Goal: Book appointment/travel/reservation

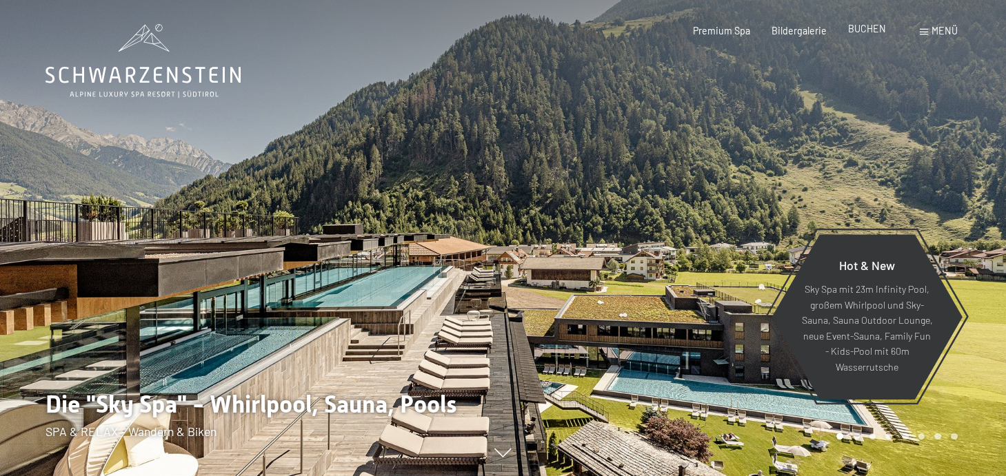
click at [870, 30] on span "BUCHEN" at bounding box center [867, 29] width 38 height 12
click at [921, 29] on span at bounding box center [924, 32] width 8 height 6
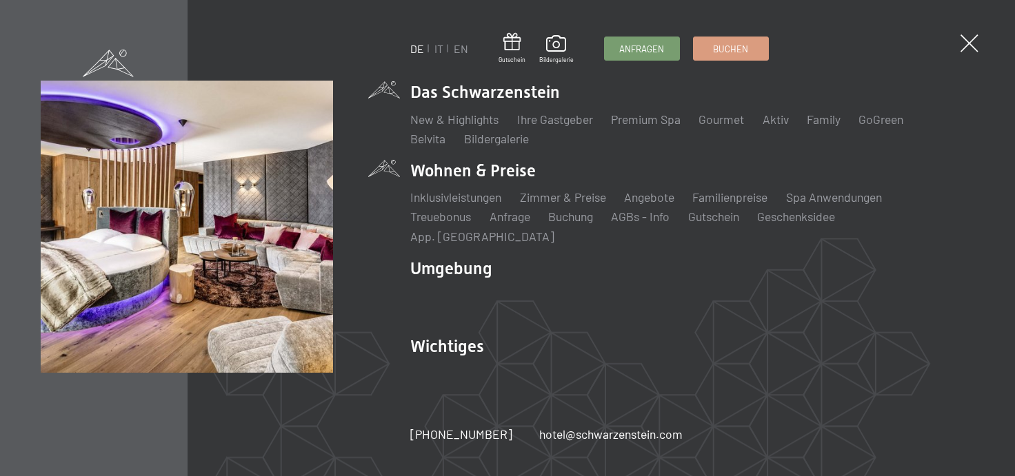
click at [454, 183] on li "Wohnen & Preise Inklusivleistungen Zimmer & Preise Liste Angebote Liste Familie…" at bounding box center [692, 201] width 564 height 85
click at [516, 224] on link "Anfrage" at bounding box center [509, 216] width 41 height 15
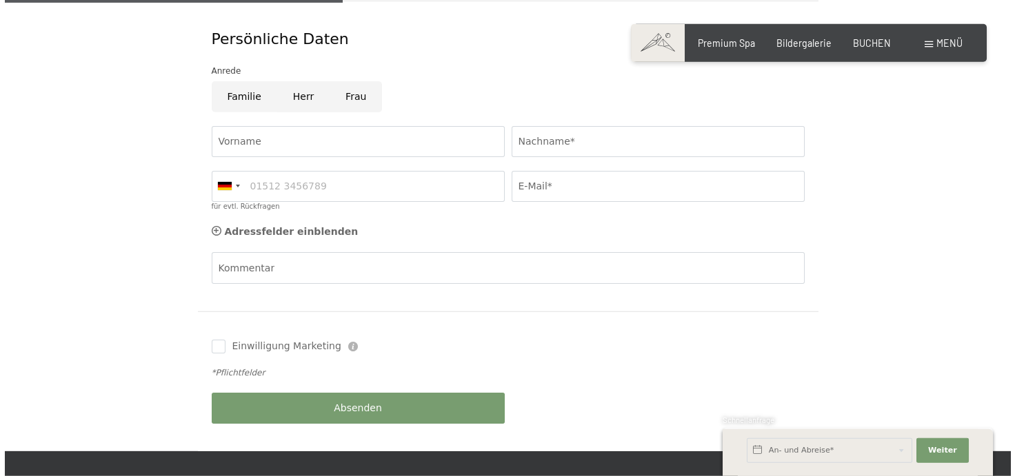
scroll to position [456, 0]
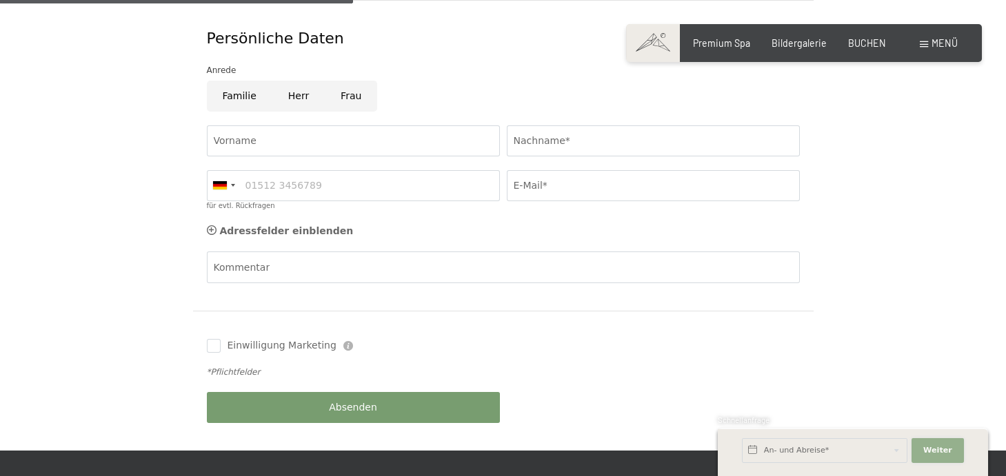
click at [938, 447] on span "Weiter" at bounding box center [937, 450] width 29 height 11
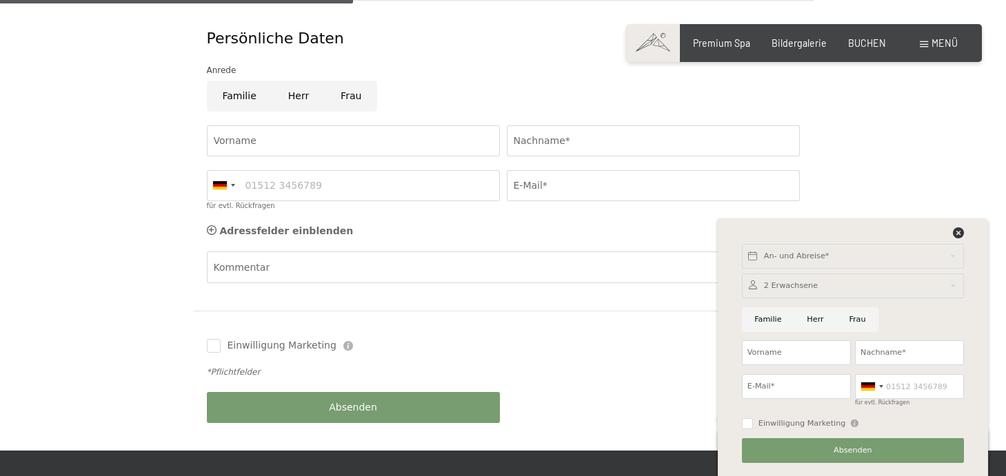
click at [484, 325] on div "Einwilligung Marketing Der Unterfertigte, der die Aufklärung laut Link gelesen …" at bounding box center [503, 345] width 600 height 41
click at [292, 125] on input "Vorname" at bounding box center [353, 140] width 293 height 31
click at [924, 42] on span at bounding box center [924, 44] width 8 height 6
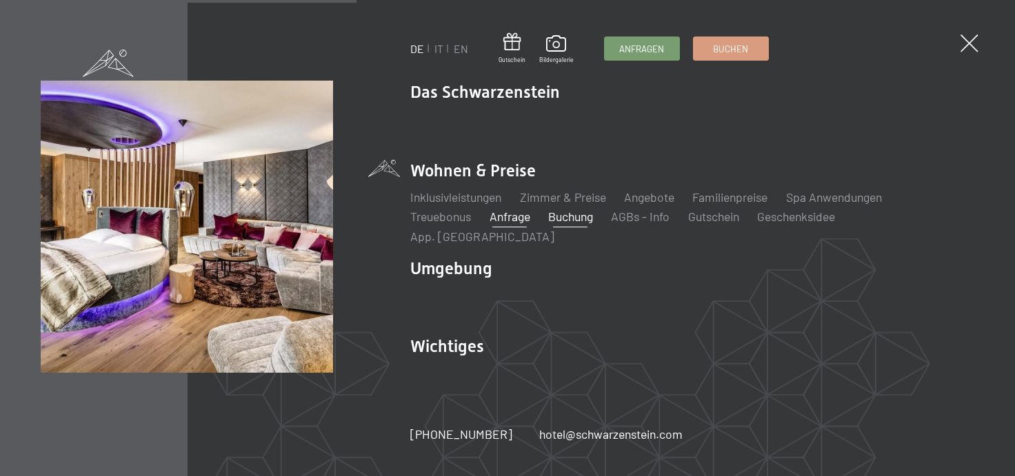
click at [592, 224] on link "Buchung" at bounding box center [570, 216] width 45 height 15
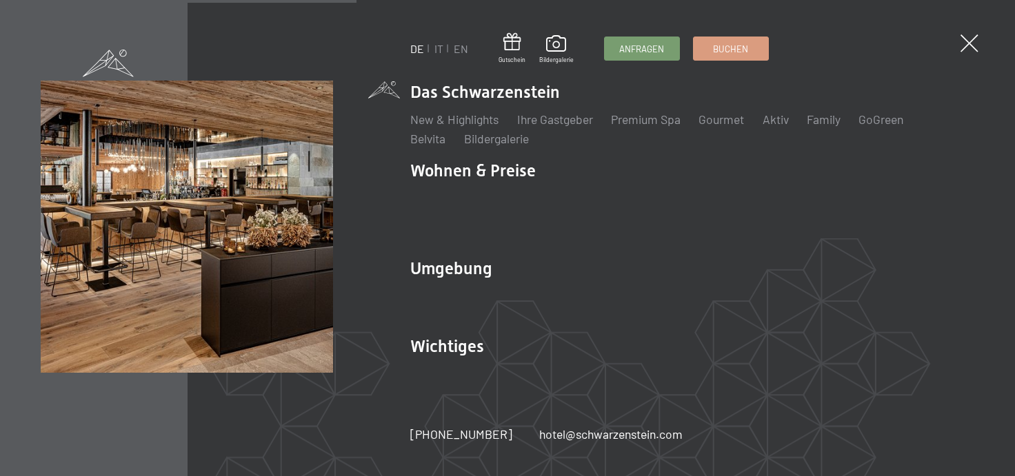
click at [467, 107] on li "Das Schwarzenstein New & Highlights Ihre Gastgeber Premium Spa Gourmet Aktiv Wo…" at bounding box center [692, 114] width 564 height 66
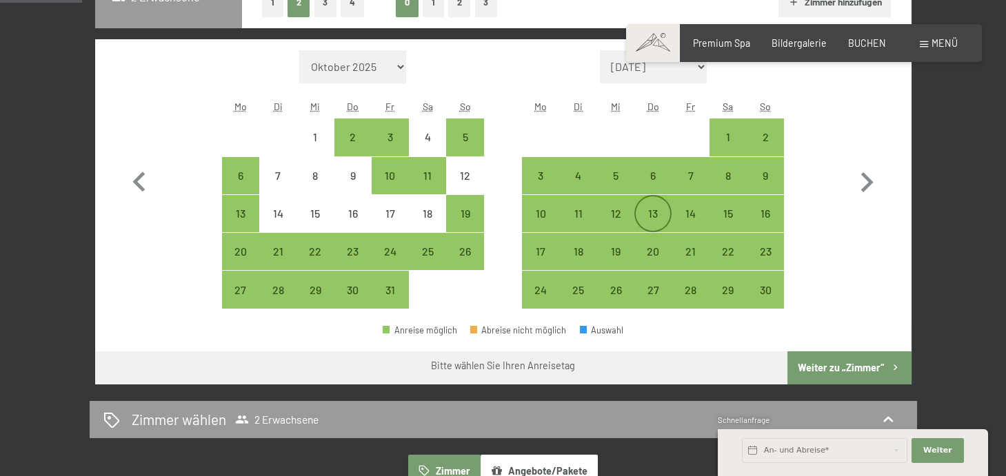
scroll to position [381, 0]
click at [866, 179] on icon "button" at bounding box center [867, 182] width 12 height 20
select select "[DATE]"
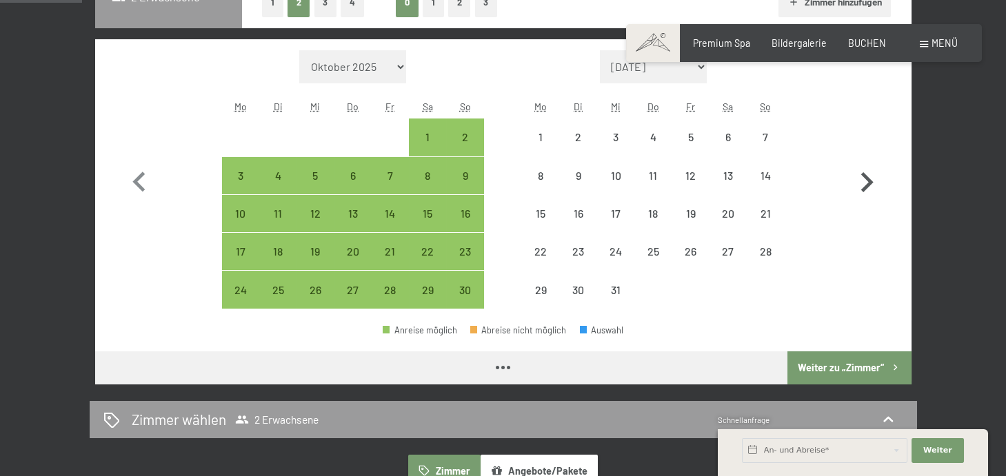
select select "[DATE]"
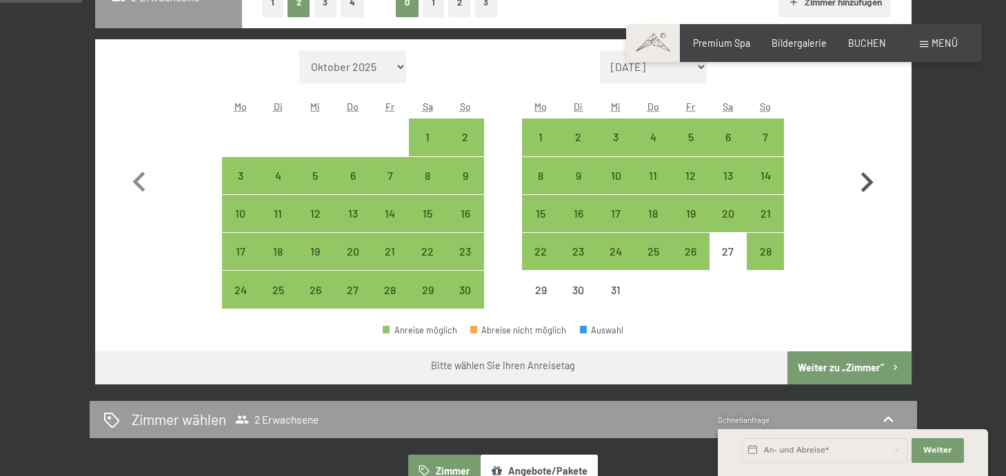
click at [868, 179] on icon "button" at bounding box center [867, 182] width 12 height 20
select select "[DATE]"
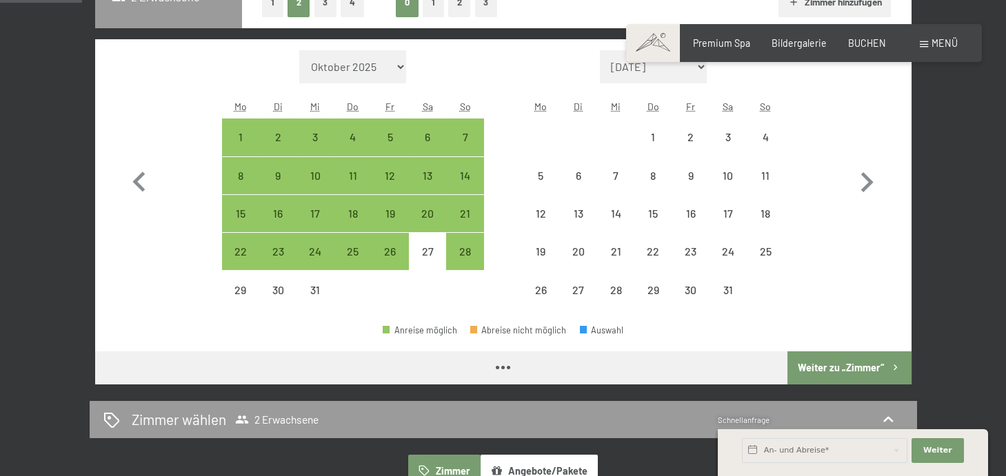
select select "[DATE]"
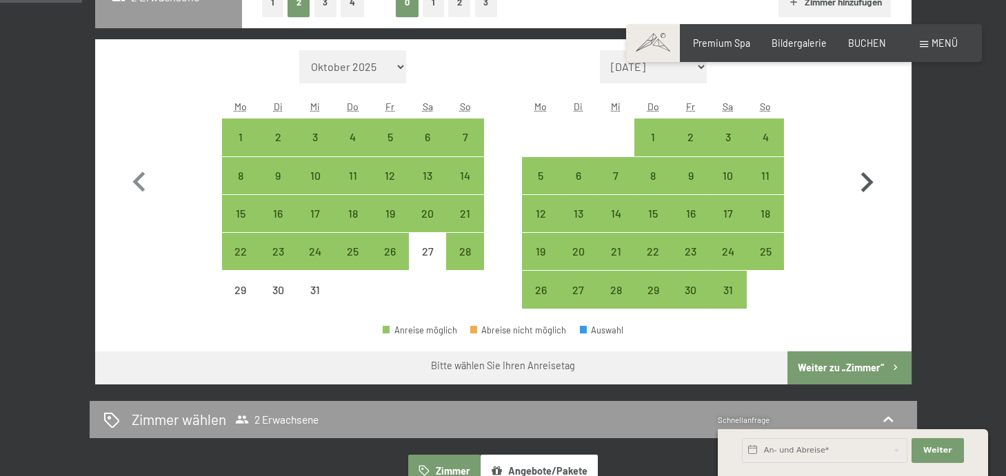
click at [867, 181] on icon "button" at bounding box center [867, 183] width 40 height 40
select select "[DATE]"
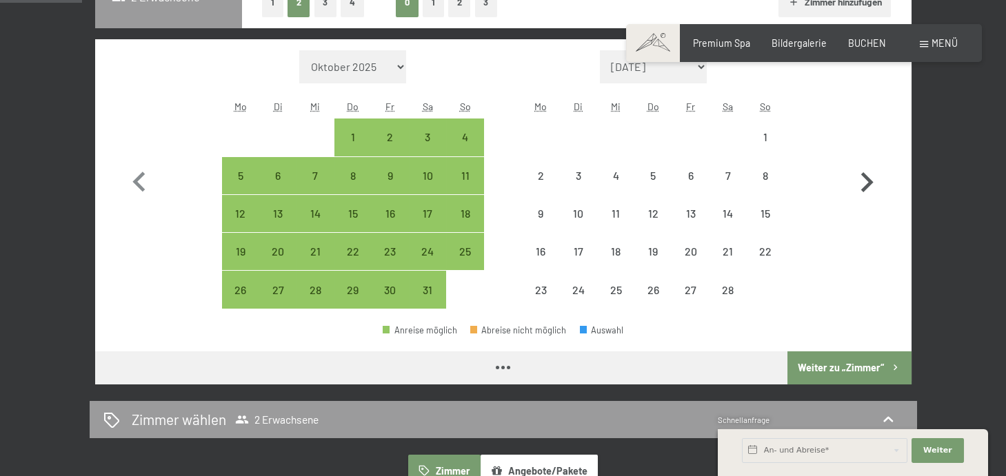
select select "[DATE]"
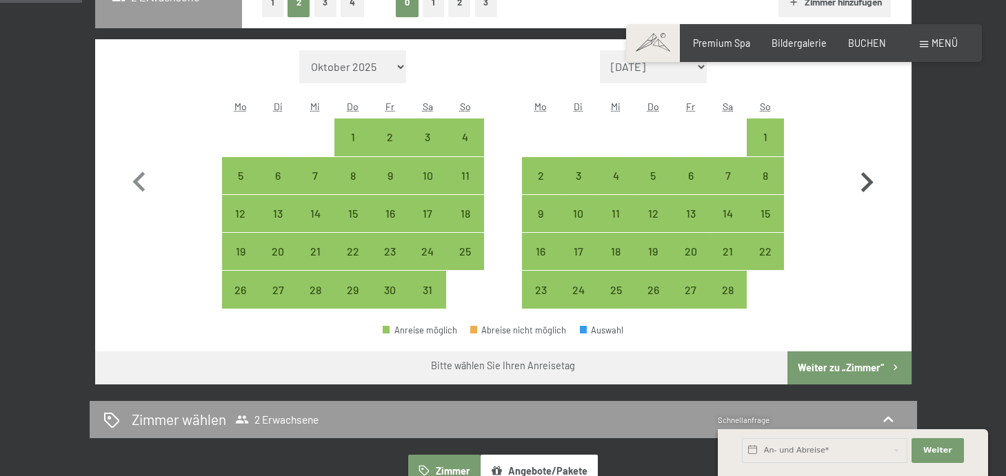
click at [867, 181] on icon "button" at bounding box center [867, 183] width 40 height 40
select select "[DATE]"
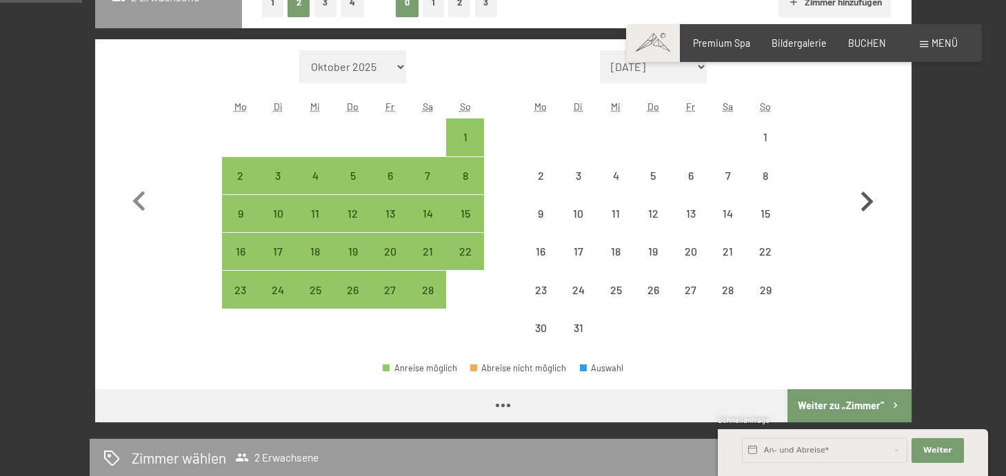
select select "[DATE]"
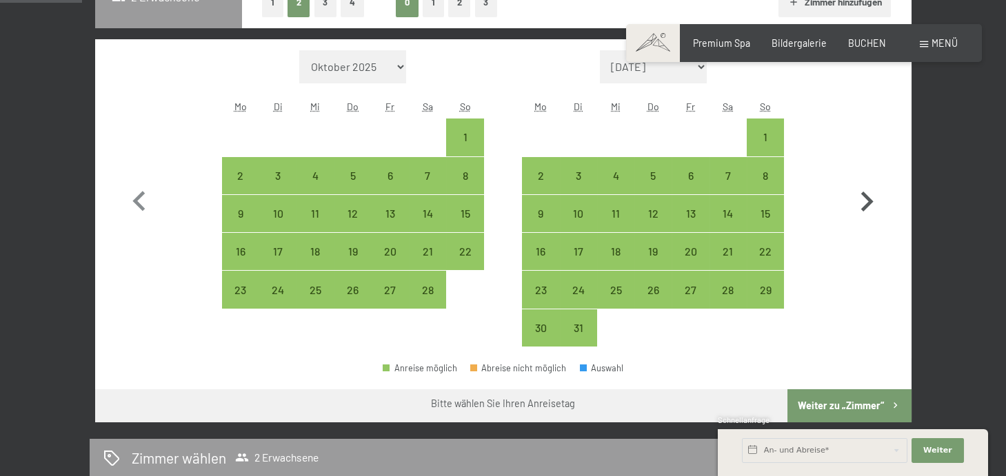
click at [867, 181] on button "button" at bounding box center [867, 198] width 40 height 297
select select "[DATE]"
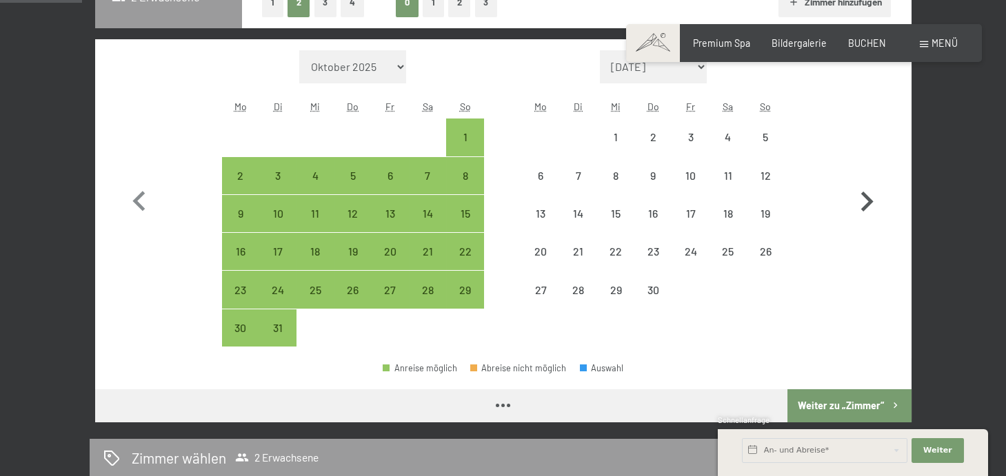
select select "[DATE]"
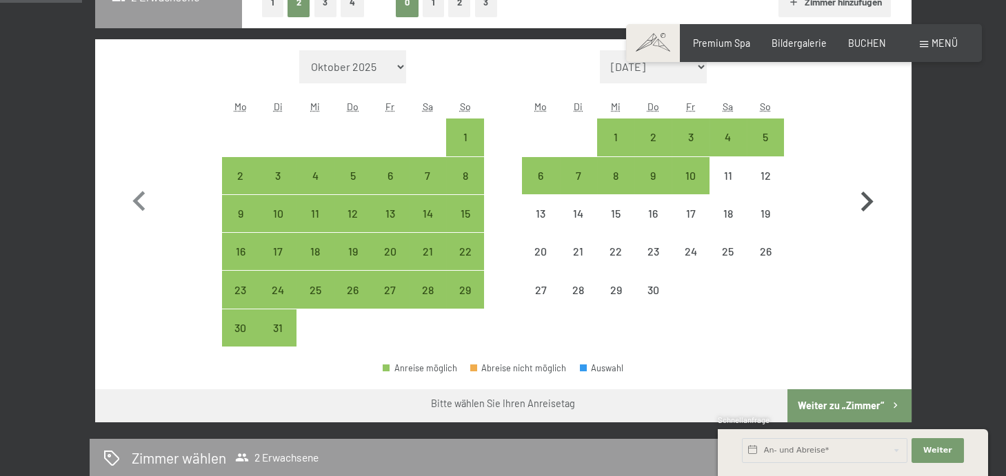
click at [867, 181] on button "button" at bounding box center [867, 198] width 40 height 297
select select "[DATE]"
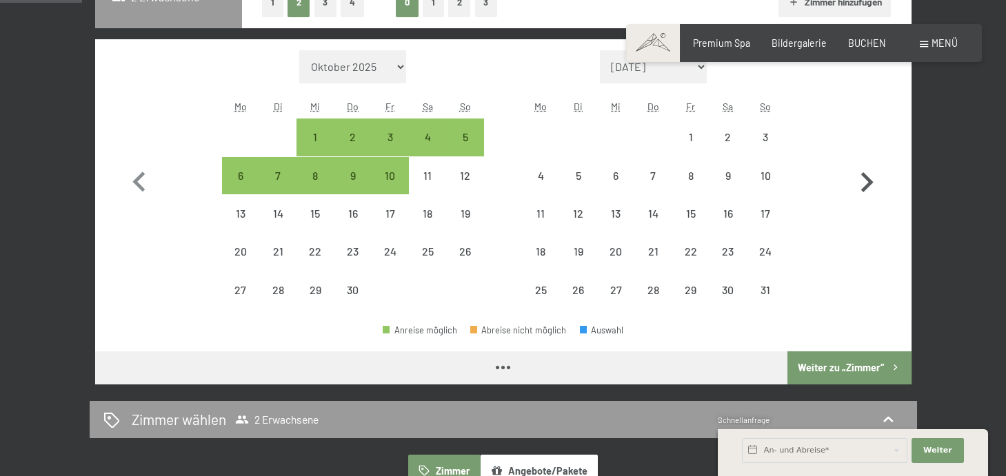
select select "[DATE]"
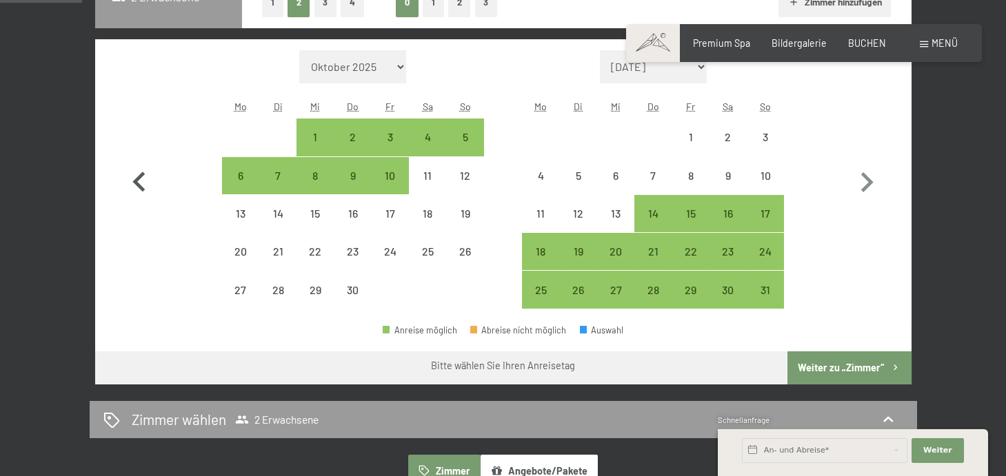
click at [139, 183] on icon "button" at bounding box center [138, 182] width 12 height 20
select select "[DATE]"
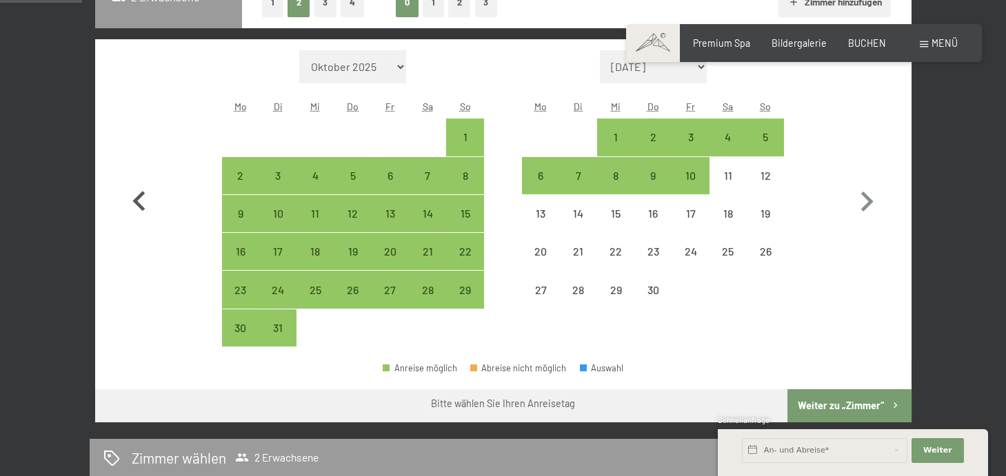
click at [139, 183] on icon "button" at bounding box center [139, 202] width 40 height 40
select select "[DATE]"
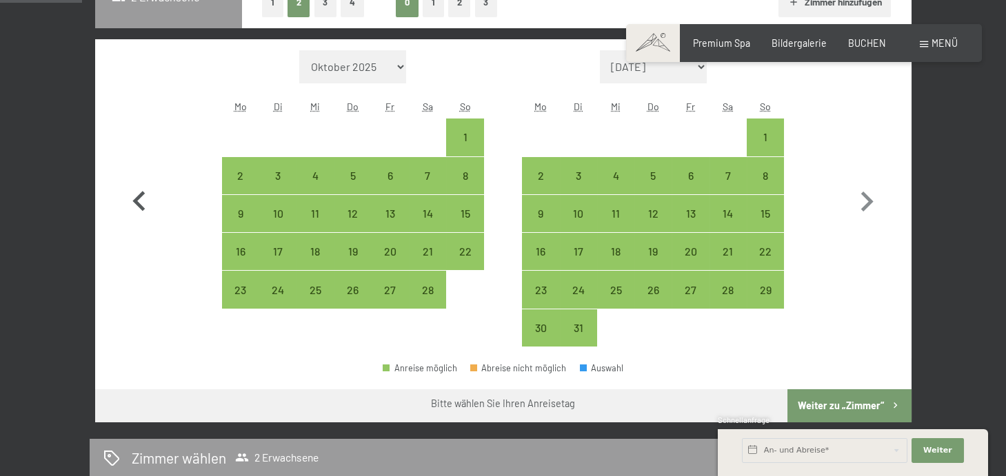
click at [139, 183] on icon "button" at bounding box center [139, 202] width 40 height 40
select select "[DATE]"
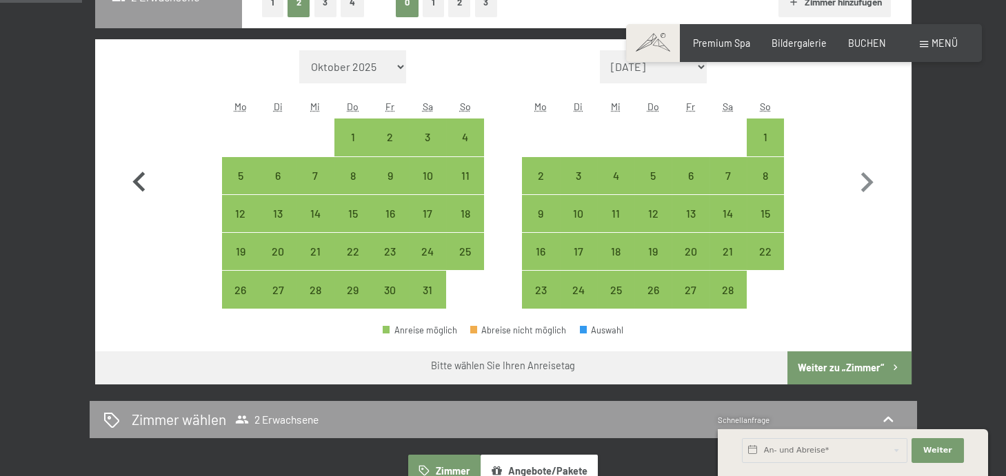
click at [139, 183] on icon "button" at bounding box center [138, 182] width 12 height 20
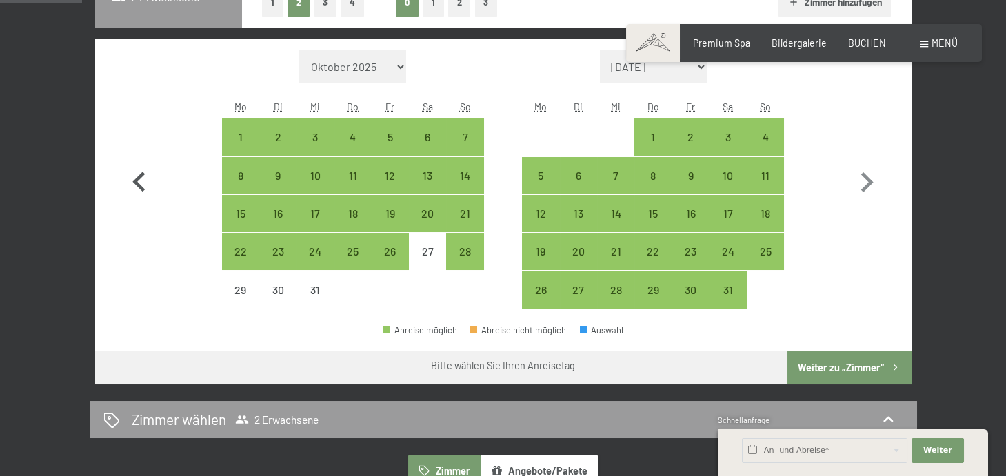
click at [139, 183] on icon "button" at bounding box center [138, 182] width 12 height 20
select select "[DATE]"
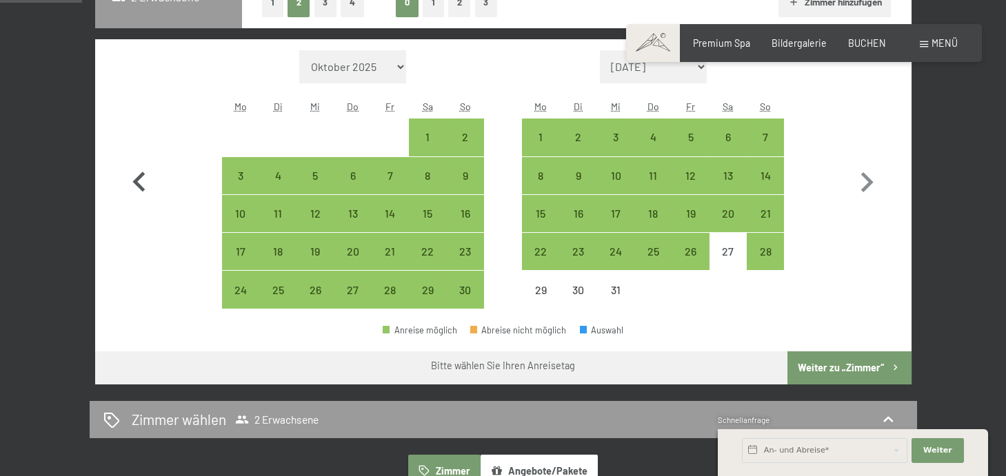
click at [139, 183] on icon "button" at bounding box center [138, 182] width 12 height 20
